Goal: Task Accomplishment & Management: Use online tool/utility

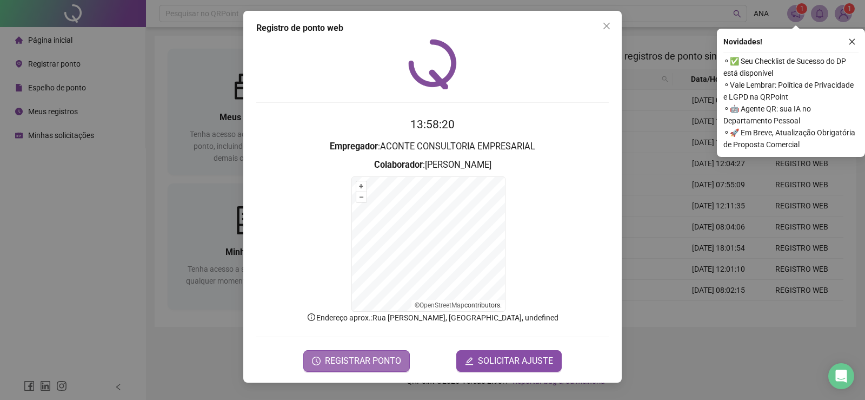
click at [347, 363] on span "REGISTRAR PONTO" at bounding box center [363, 360] width 76 height 13
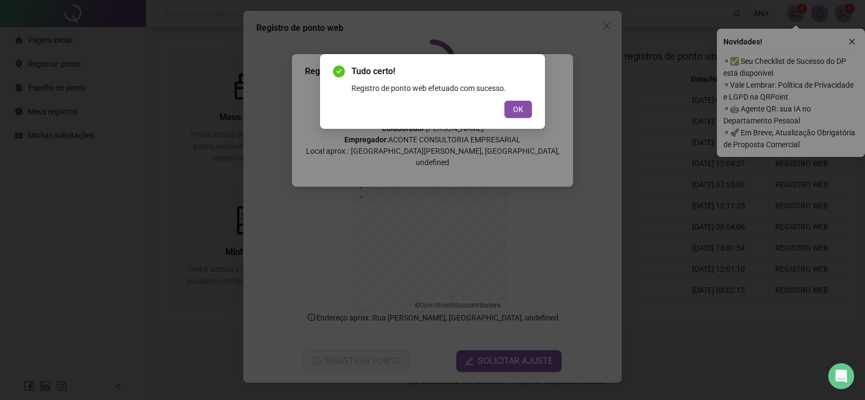
click at [513, 109] on button "OK" at bounding box center [518, 109] width 28 height 17
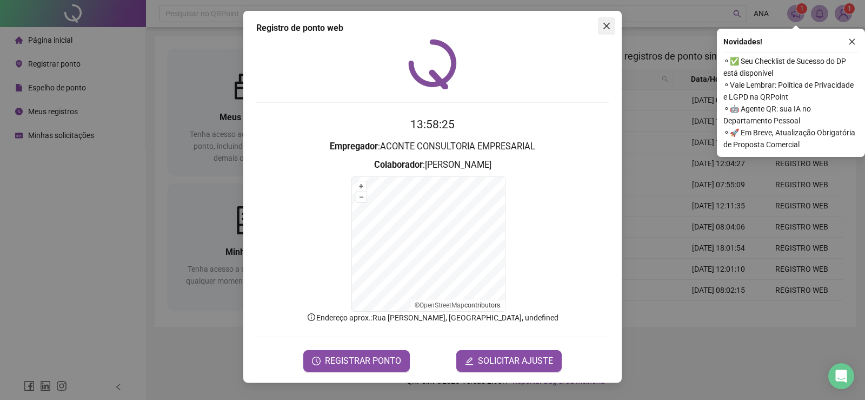
click at [603, 22] on icon "close" at bounding box center [606, 26] width 9 height 9
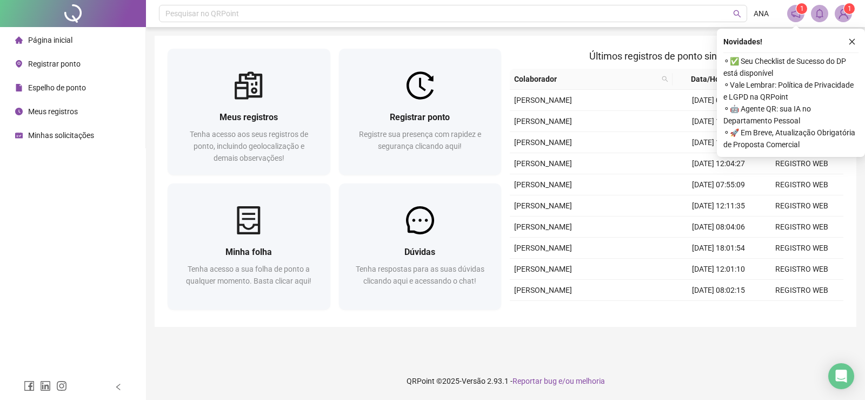
click at [846, 11] on sup "1" at bounding box center [849, 8] width 11 height 11
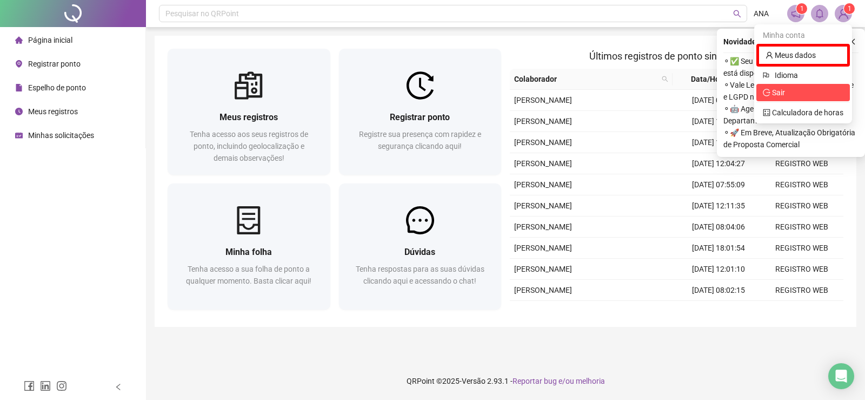
click at [784, 97] on span "Sair" at bounding box center [778, 92] width 13 height 9
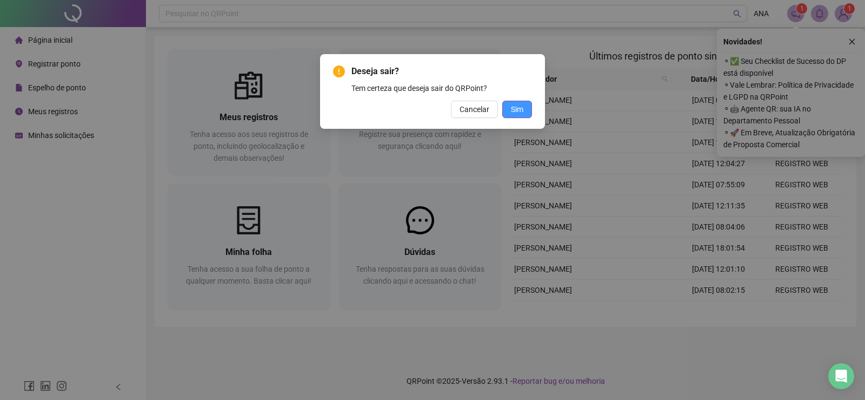
click at [520, 108] on span "Sim" at bounding box center [517, 109] width 12 height 12
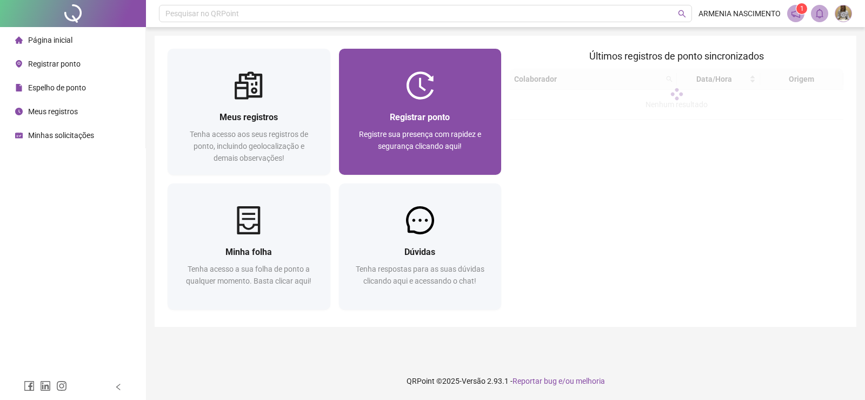
click at [413, 113] on span "Registrar ponto" at bounding box center [420, 117] width 60 height 10
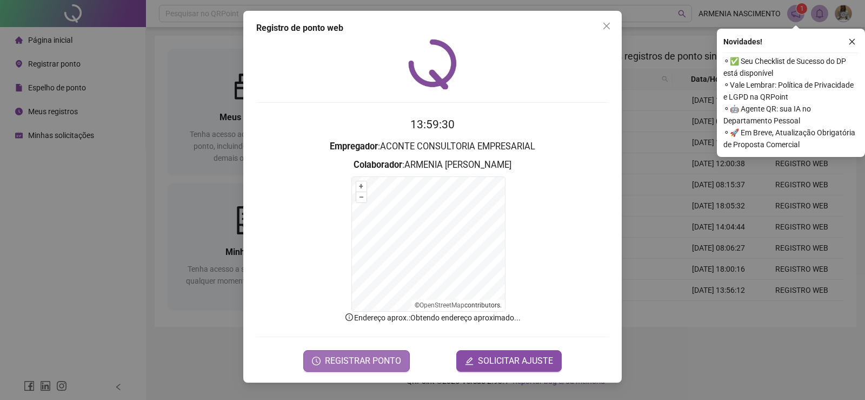
click at [335, 362] on span "REGISTRAR PONTO" at bounding box center [363, 360] width 76 height 13
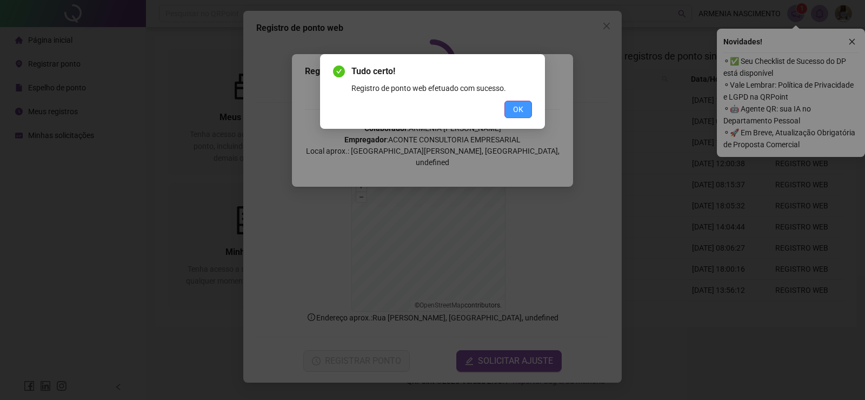
click at [521, 108] on span "OK" at bounding box center [518, 109] width 10 height 12
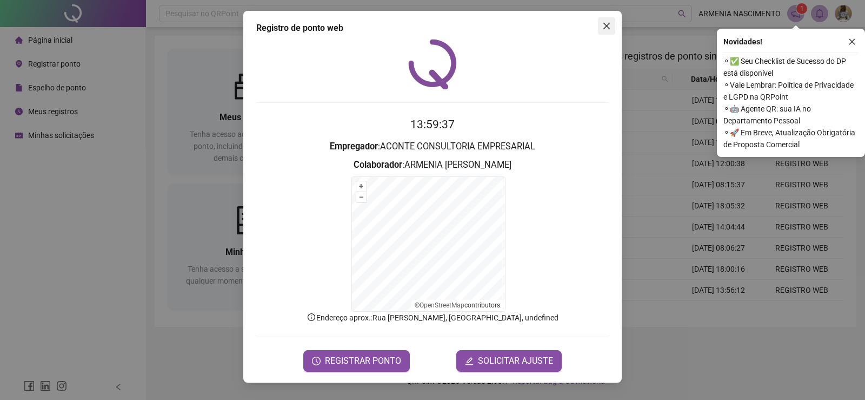
click at [604, 31] on button "Close" at bounding box center [606, 25] width 17 height 17
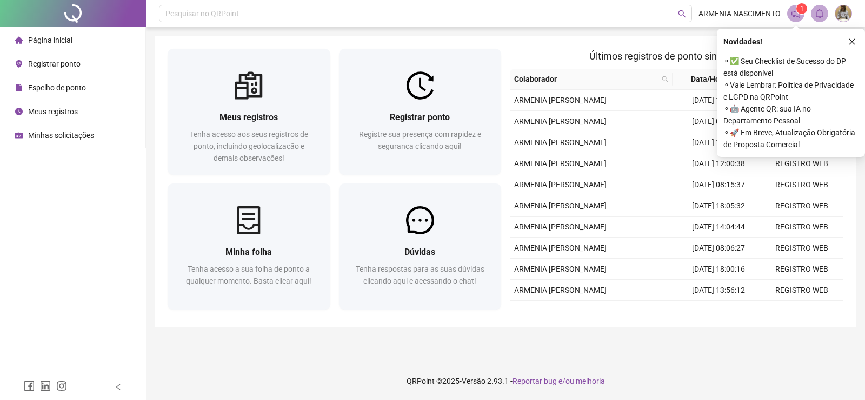
click at [608, 24] on header "Pesquisar no QRPoint ARMENIA NASCIMENTO 1" at bounding box center [505, 13] width 719 height 27
click at [827, 14] on span at bounding box center [819, 13] width 17 height 17
click at [844, 15] on img at bounding box center [843, 13] width 16 height 16
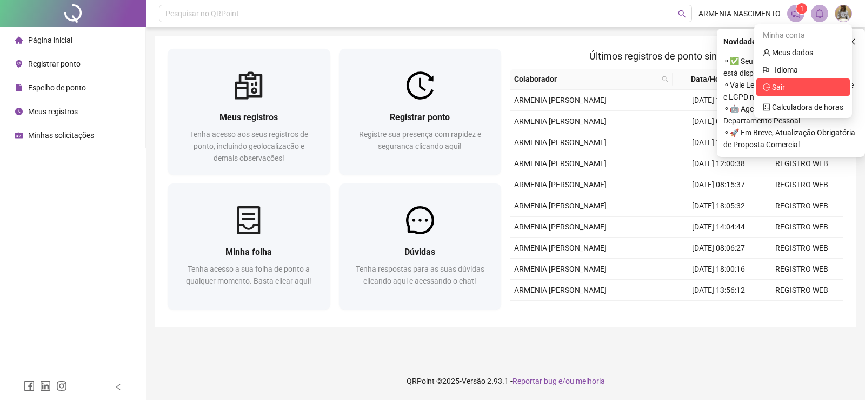
click at [773, 89] on span "Sair" at bounding box center [774, 87] width 22 height 9
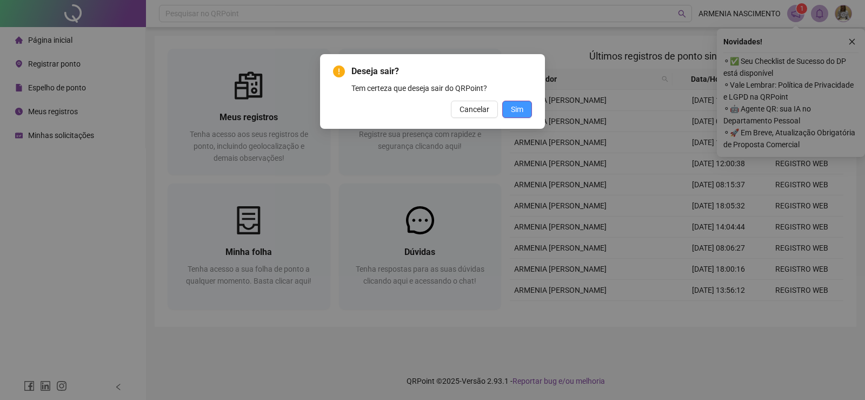
click at [524, 107] on button "Sim" at bounding box center [517, 109] width 30 height 17
